Goal: Navigation & Orientation: Understand site structure

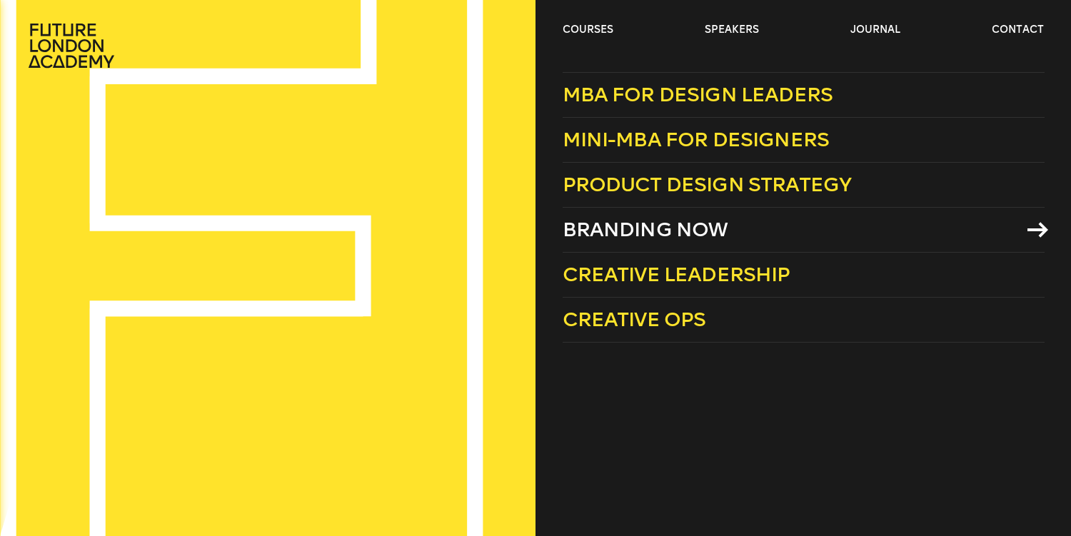
click at [624, 226] on span "Branding Now" at bounding box center [645, 230] width 166 height 24
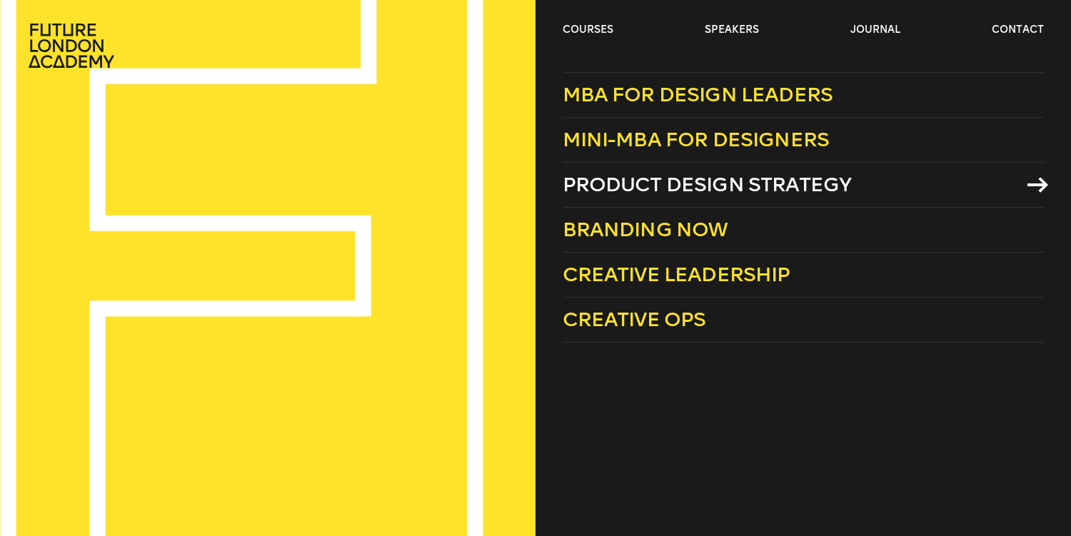
click at [600, 176] on span "Product Design Strategy" at bounding box center [706, 185] width 289 height 24
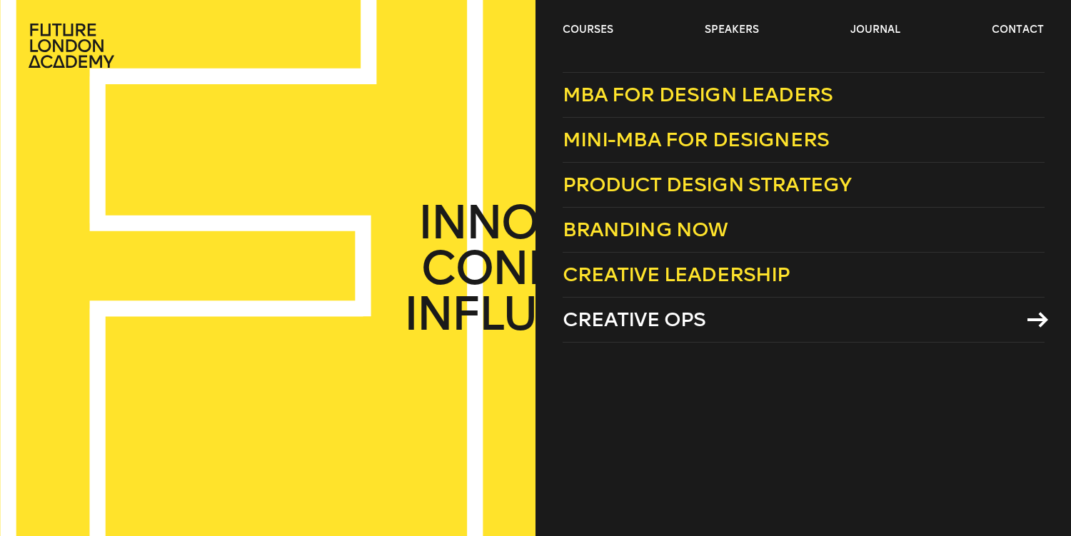
click at [644, 326] on span "Creative Ops" at bounding box center [633, 320] width 143 height 24
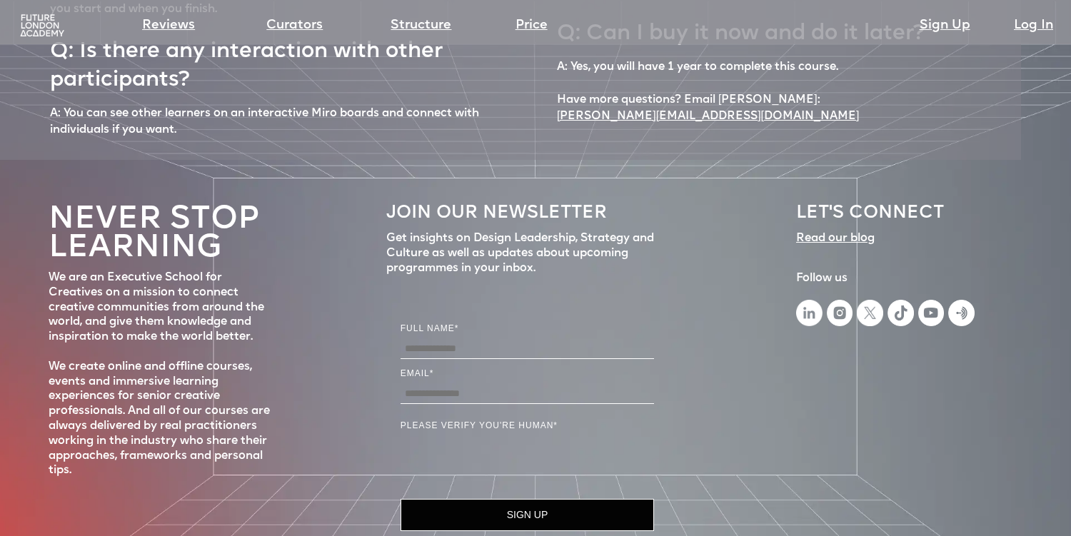
scroll to position [6431, 0]
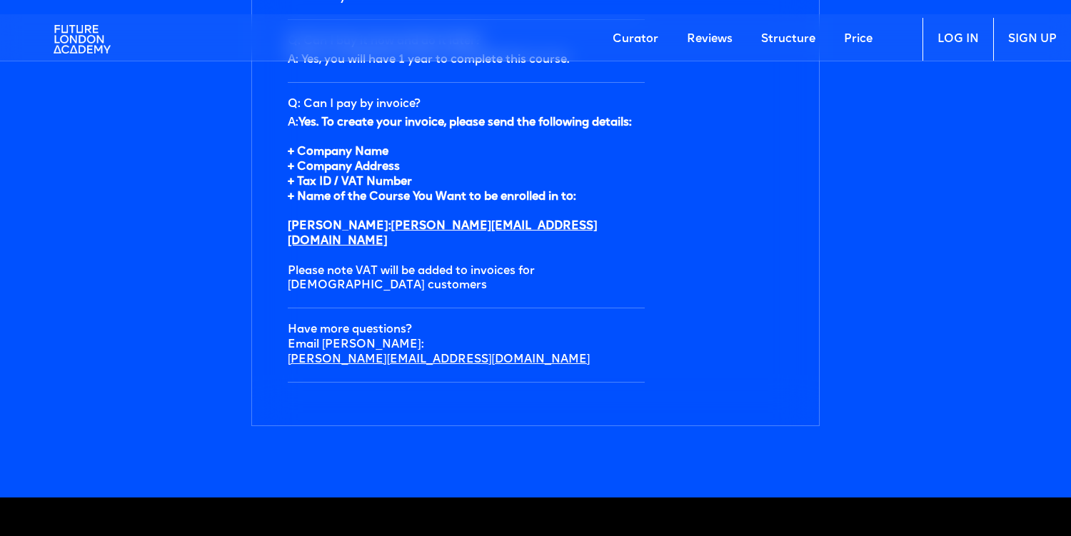
scroll to position [5028, 0]
